Goal: Book appointment/travel/reservation

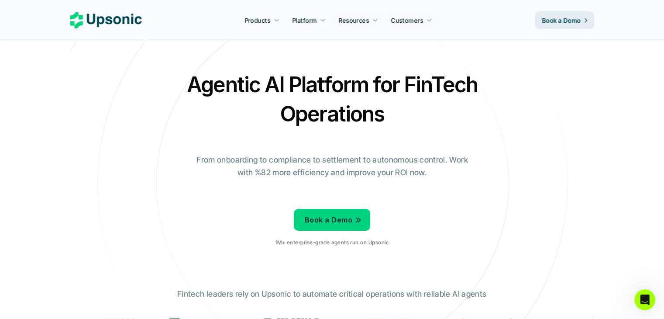
click at [578, 26] on link "Book a Demo" at bounding box center [565, 19] width 59 height 17
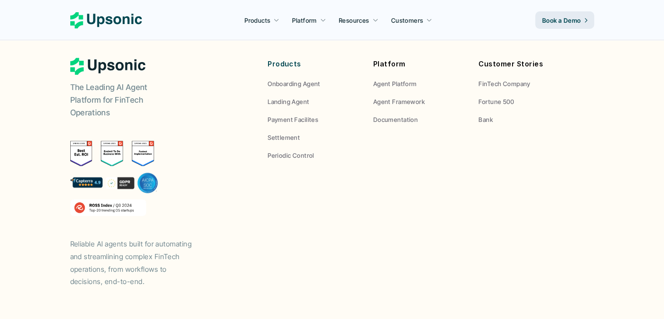
scroll to position [696, 0]
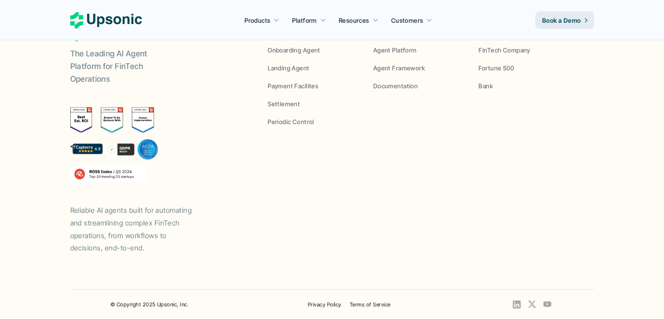
click at [434, 129] on div "The Leading AI Agent Platform for FinTech Operations Reliable AI agents built f…" at bounding box center [332, 139] width 524 height 230
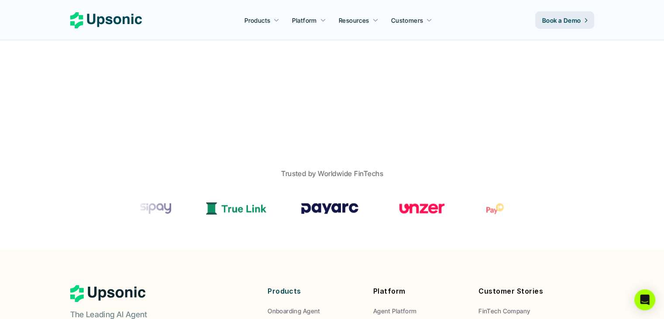
scroll to position [434, 0]
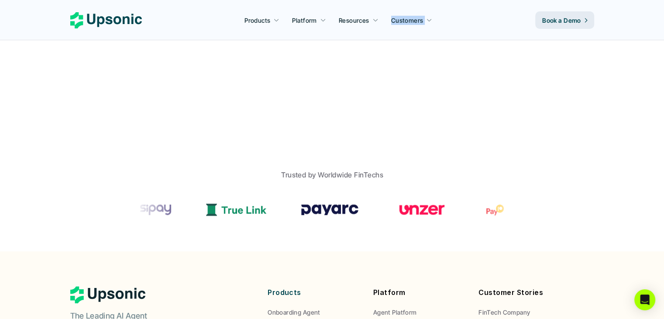
drag, startPoint x: 411, startPoint y: 27, endPoint x: 370, endPoint y: 27, distance: 41.1
click at [370, 27] on div "Products Platform Resources Customers" at bounding box center [335, 20] width 387 height 13
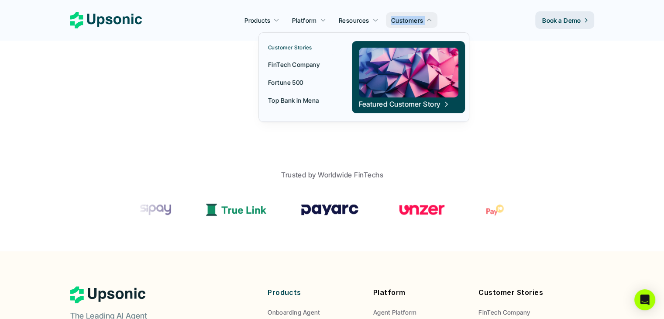
click at [298, 69] on link "FinTech Company" at bounding box center [300, 64] width 74 height 16
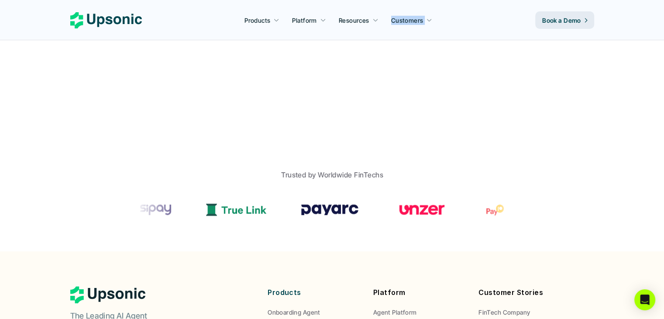
click at [110, 24] on icon at bounding box center [106, 20] width 72 height 16
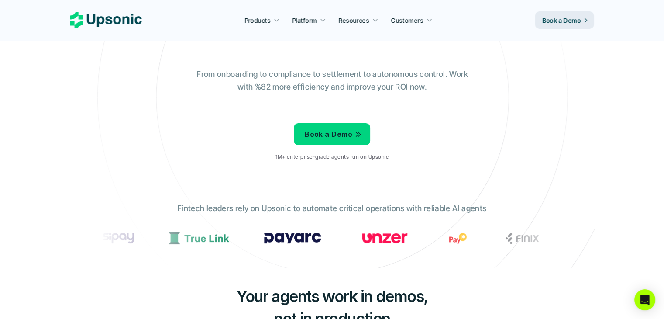
scroll to position [87, 0]
